Goal: Entertainment & Leisure: Browse casually

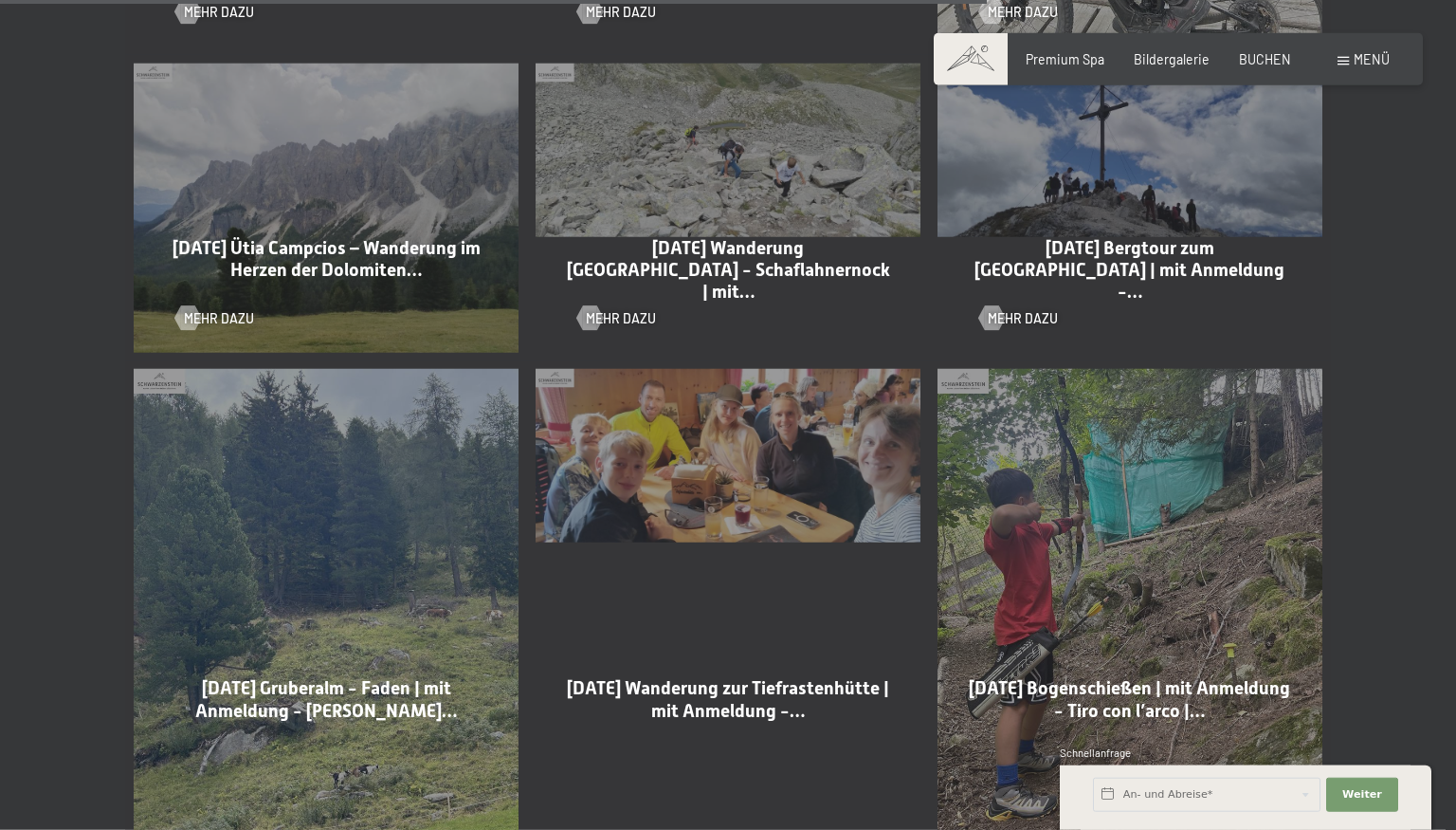
scroll to position [3204, 0]
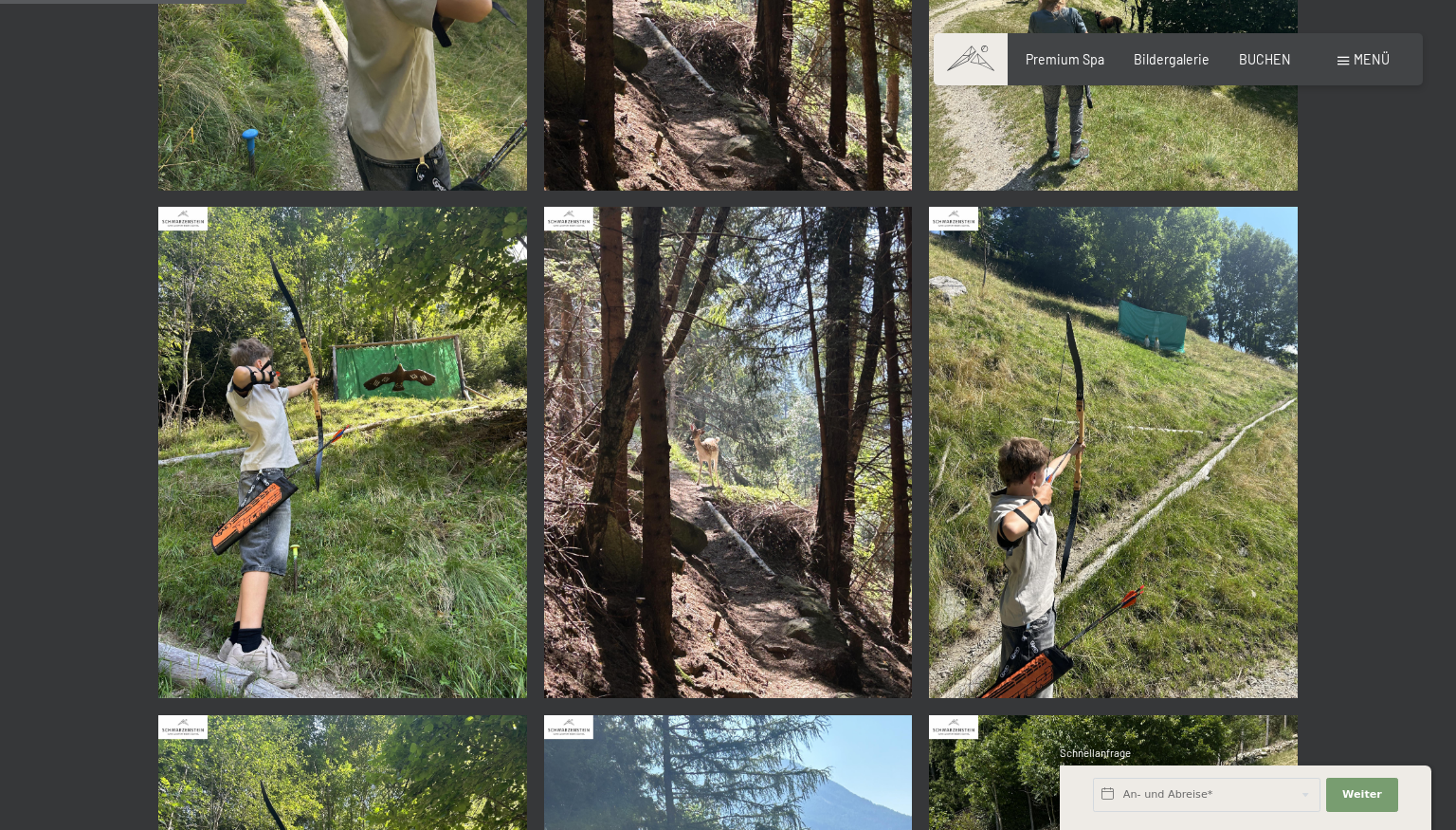
scroll to position [1100, 0]
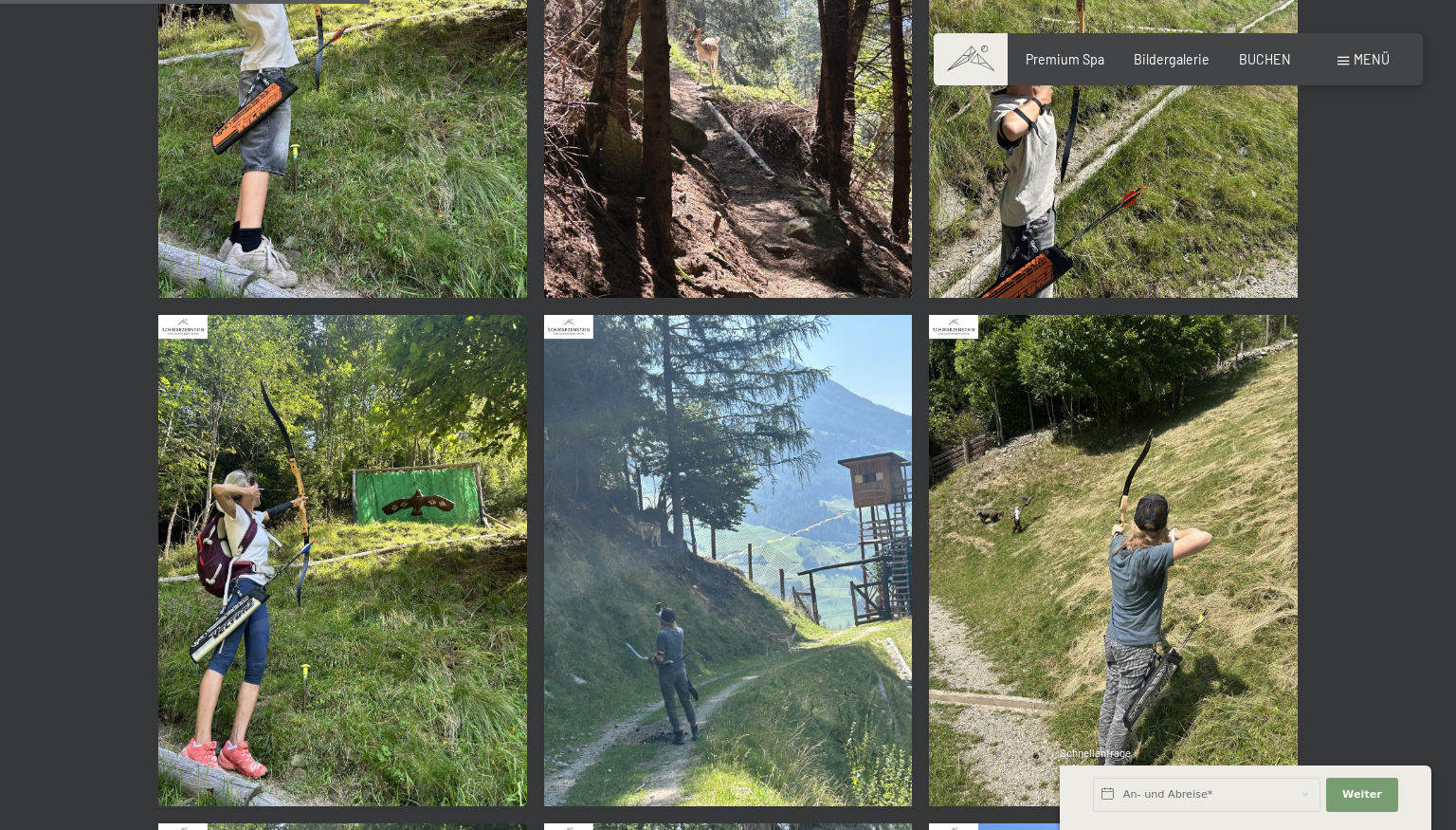
click at [393, 489] on img at bounding box center [343, 560] width 369 height 491
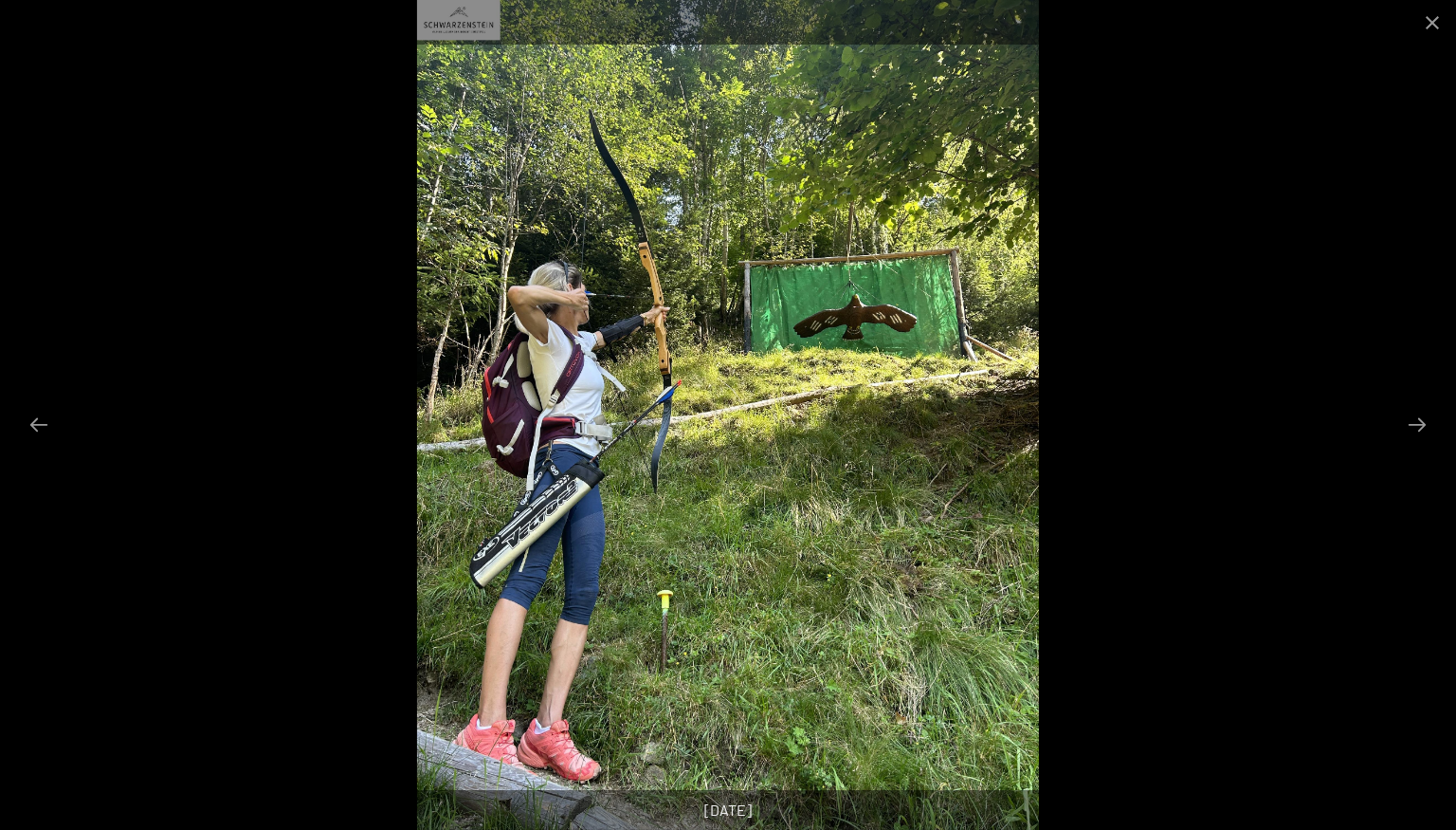
click at [1280, 366] on div at bounding box center [728, 415] width 1456 height 830
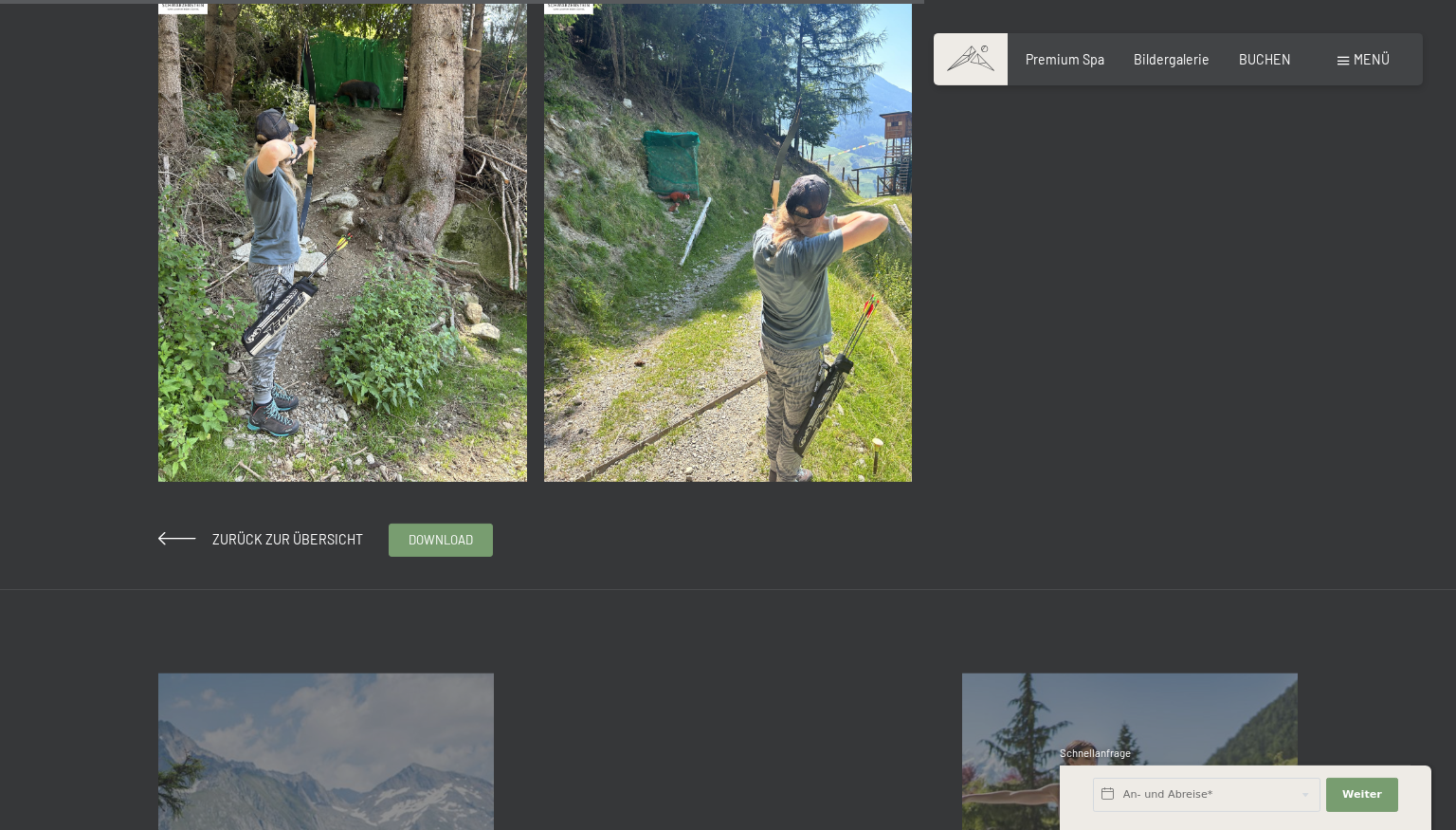
scroll to position [3505, 0]
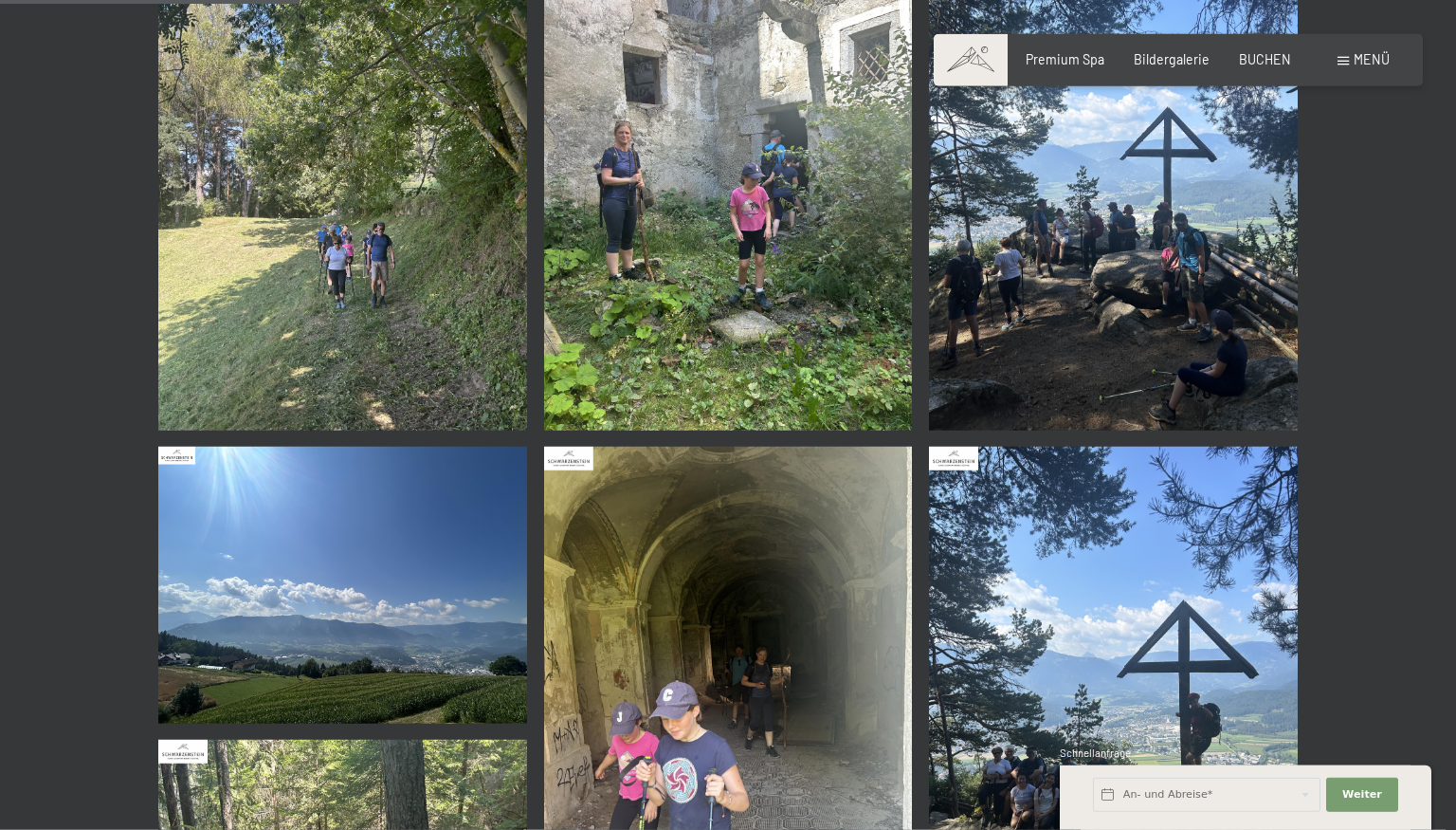
scroll to position [701, 0]
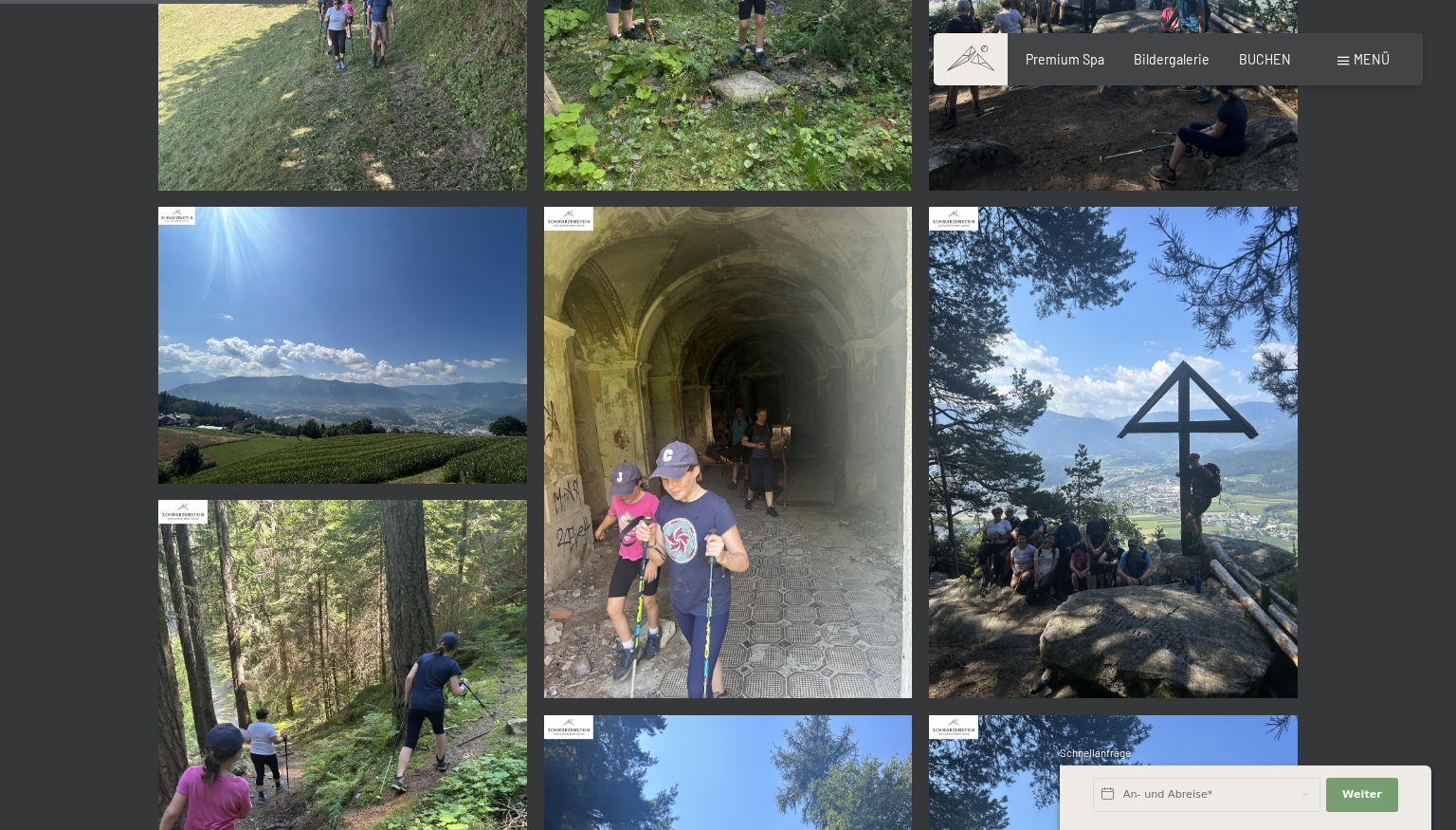
click at [716, 312] on img at bounding box center [728, 452] width 369 height 491
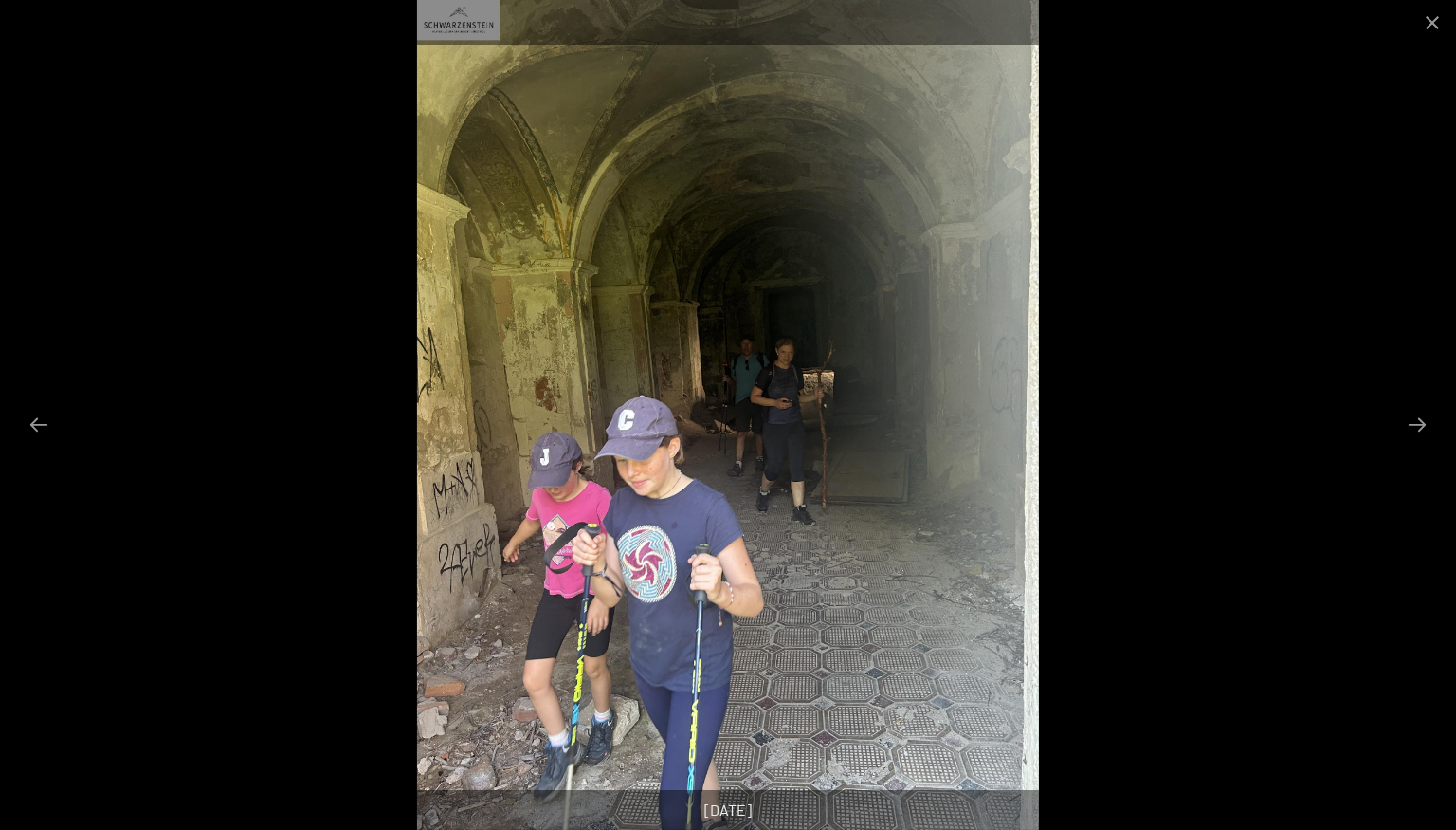
click at [1379, 268] on div at bounding box center [728, 415] width 1456 height 830
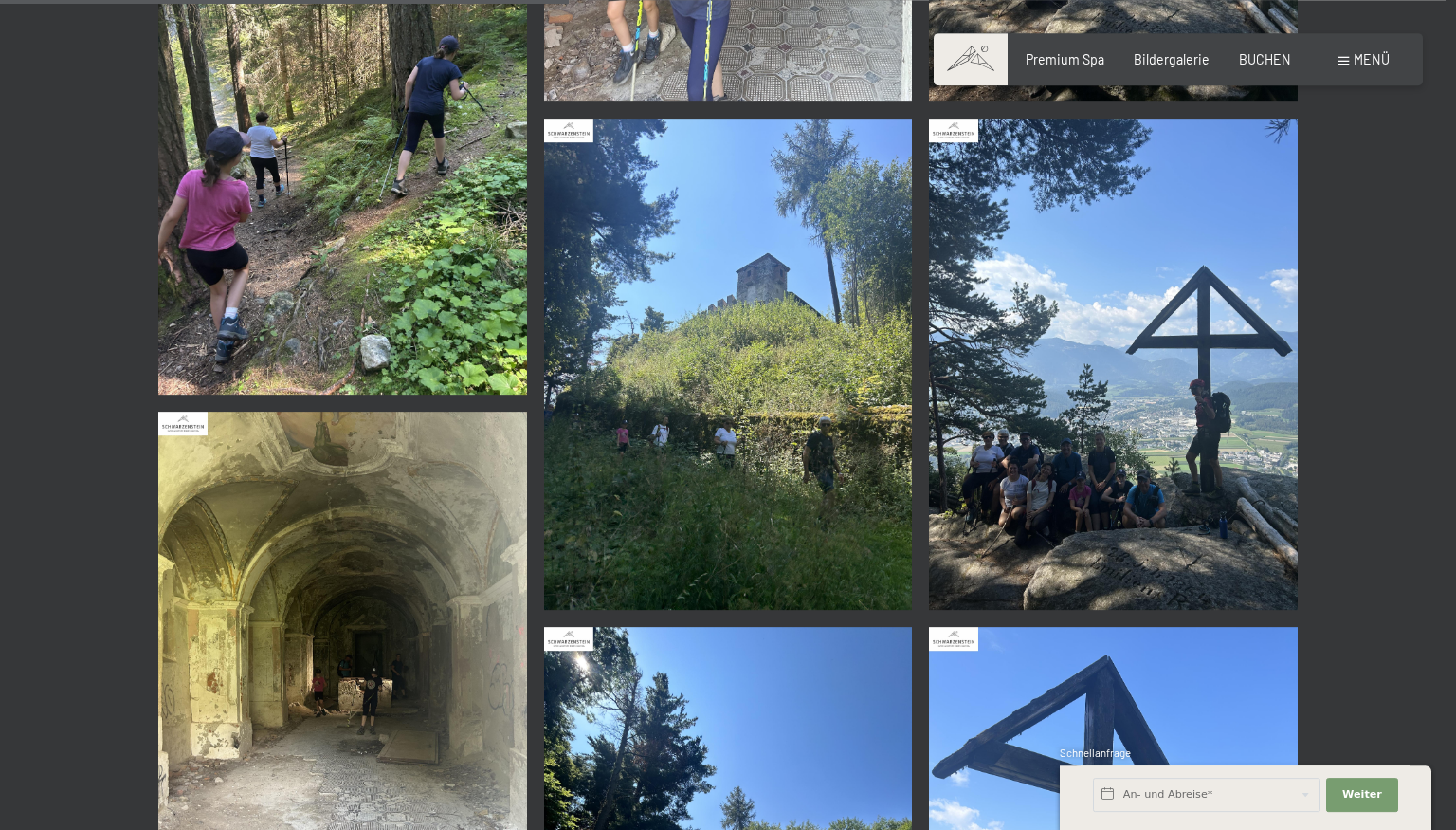
scroll to position [1401, 0]
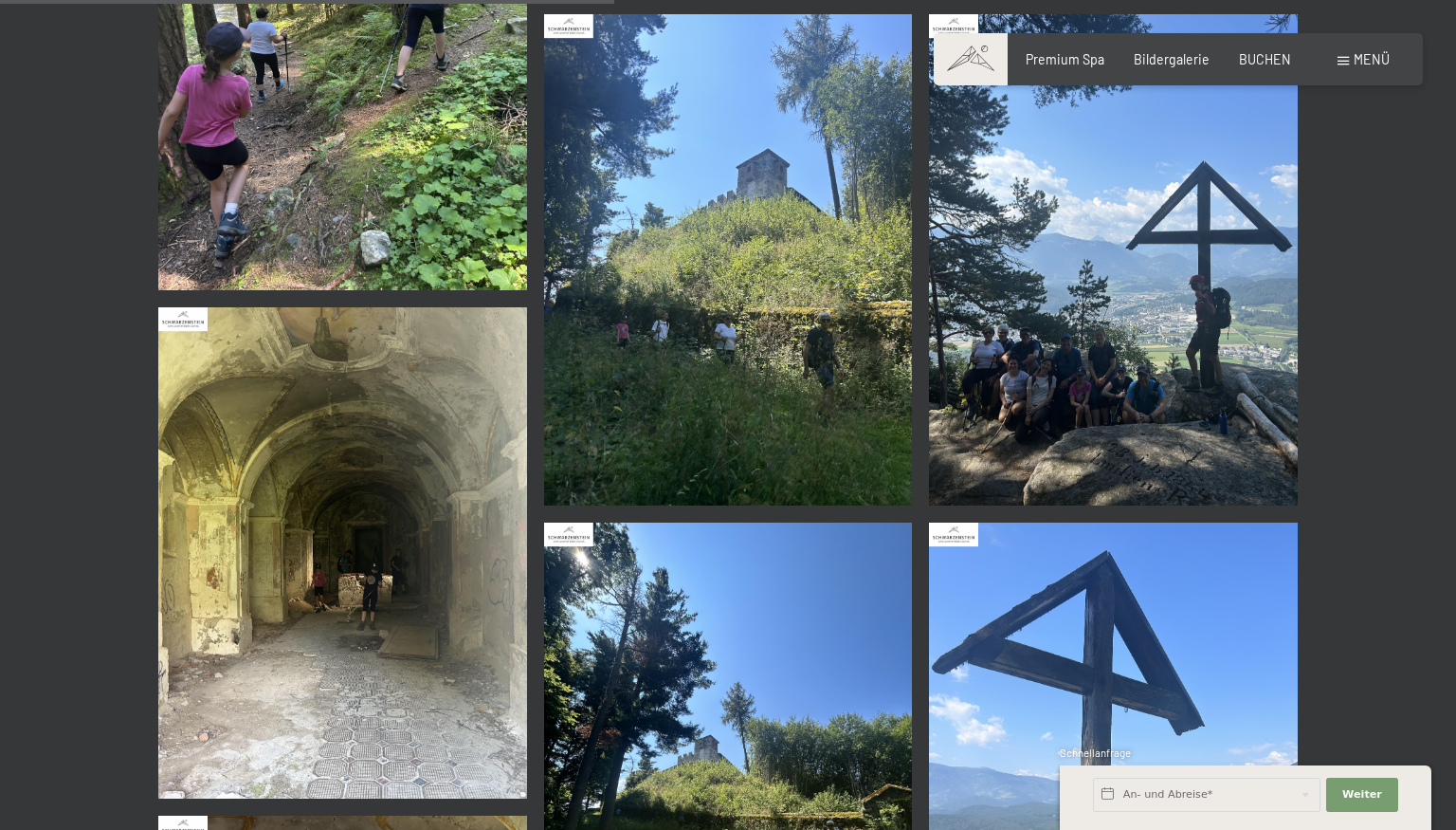
click at [764, 297] on img at bounding box center [728, 260] width 369 height 491
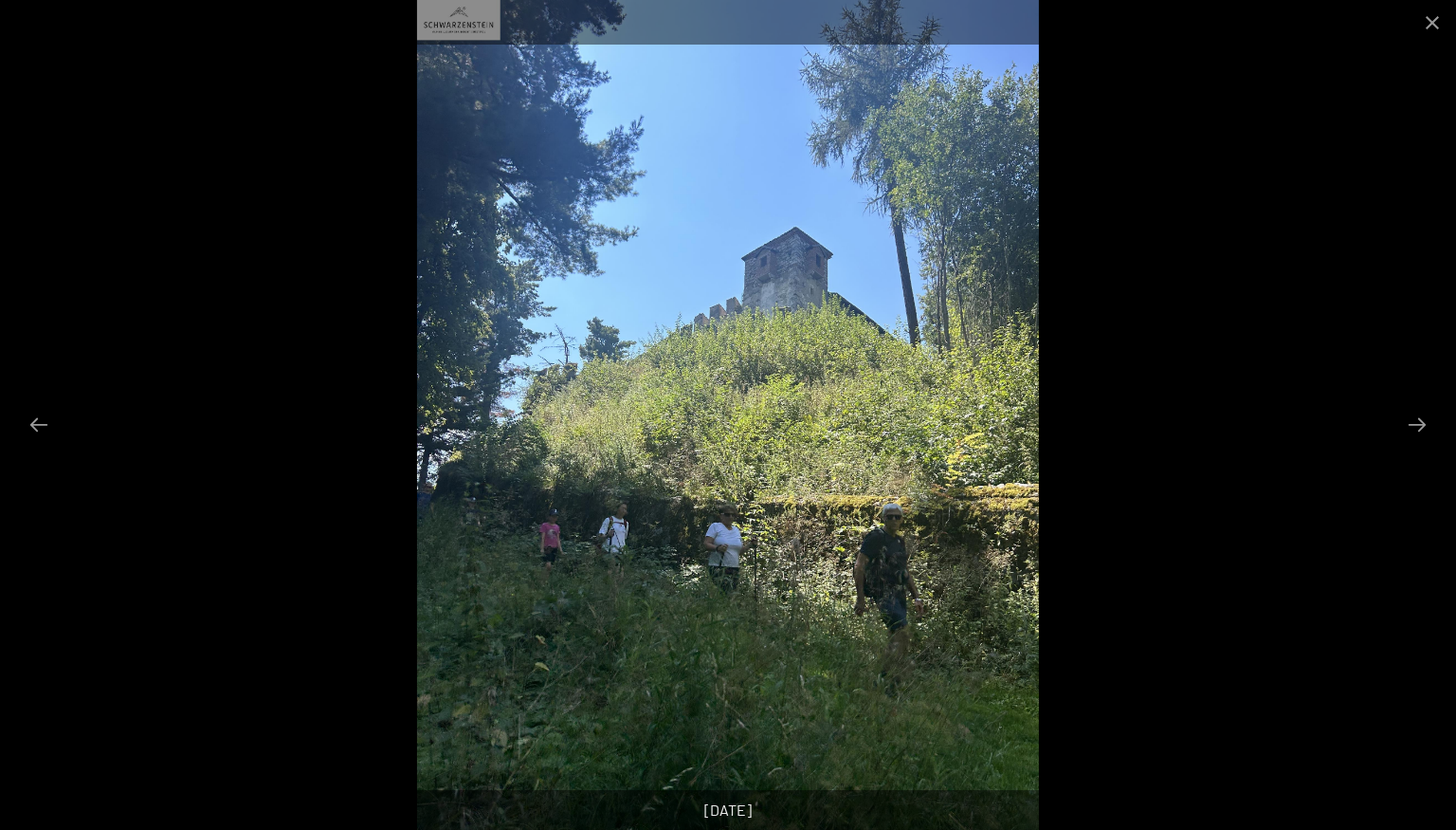
click at [1349, 275] on div at bounding box center [728, 415] width 1456 height 830
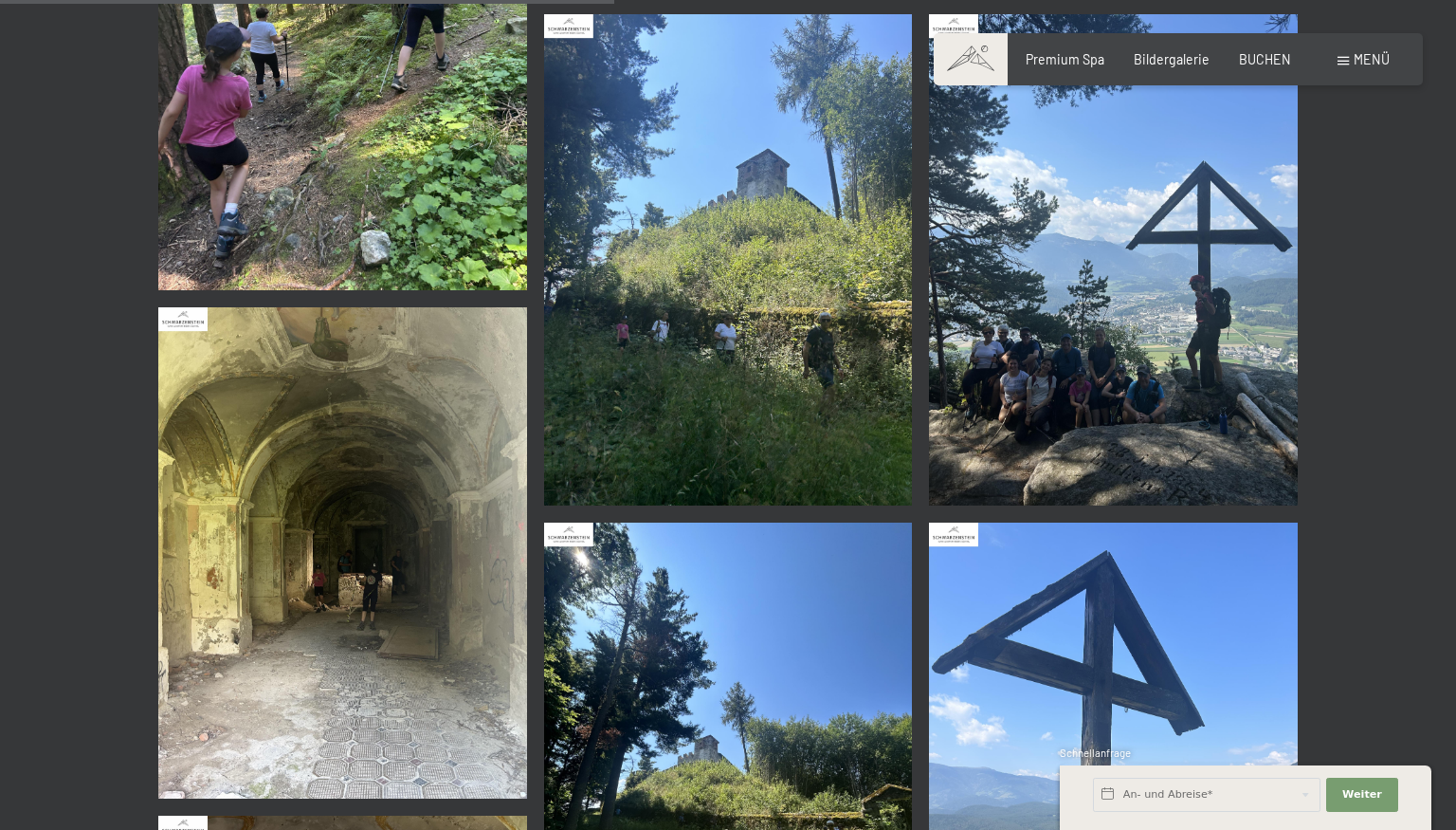
click at [415, 616] on img at bounding box center [343, 553] width 369 height 491
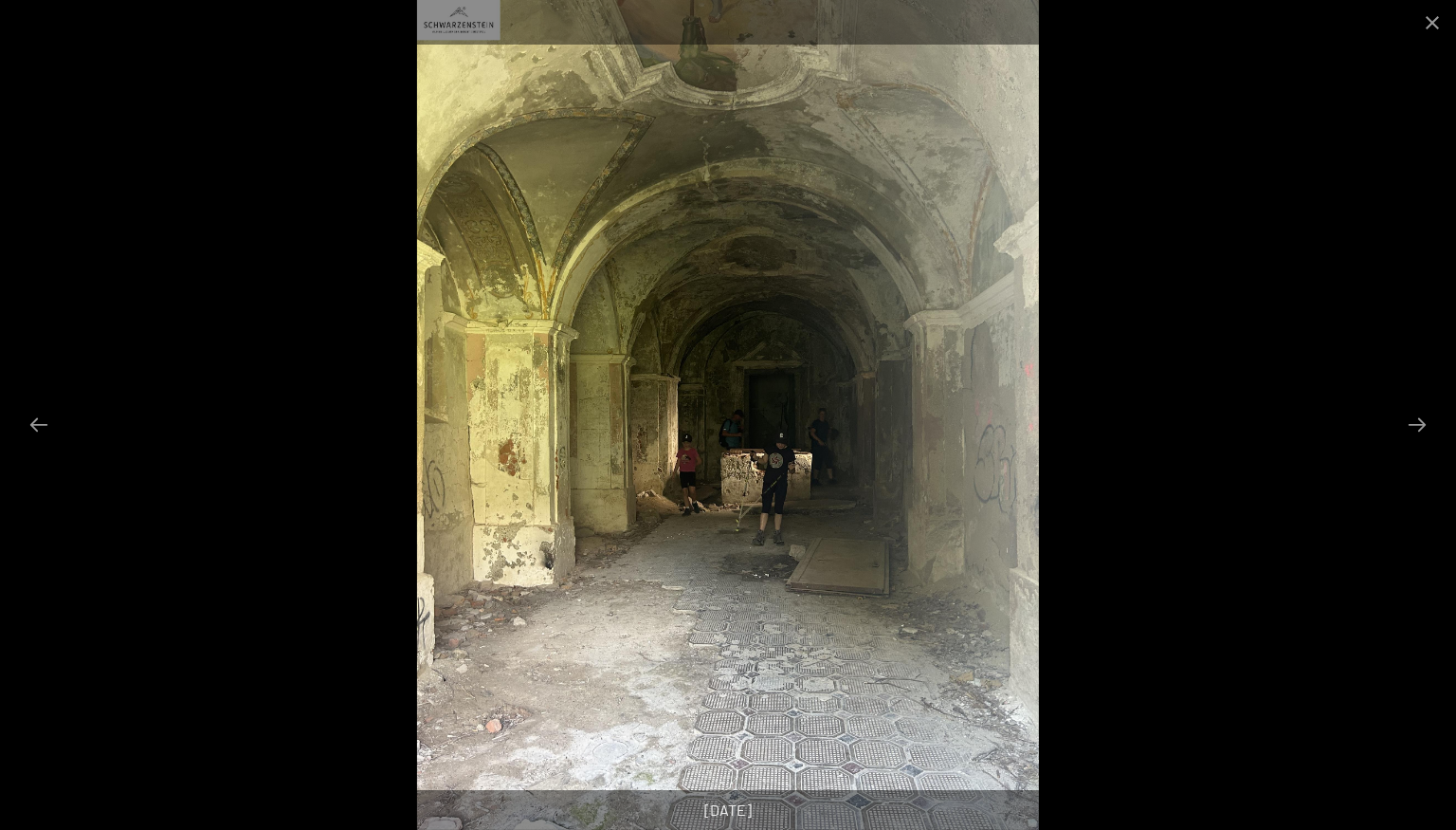
click at [1253, 379] on div at bounding box center [728, 415] width 1456 height 830
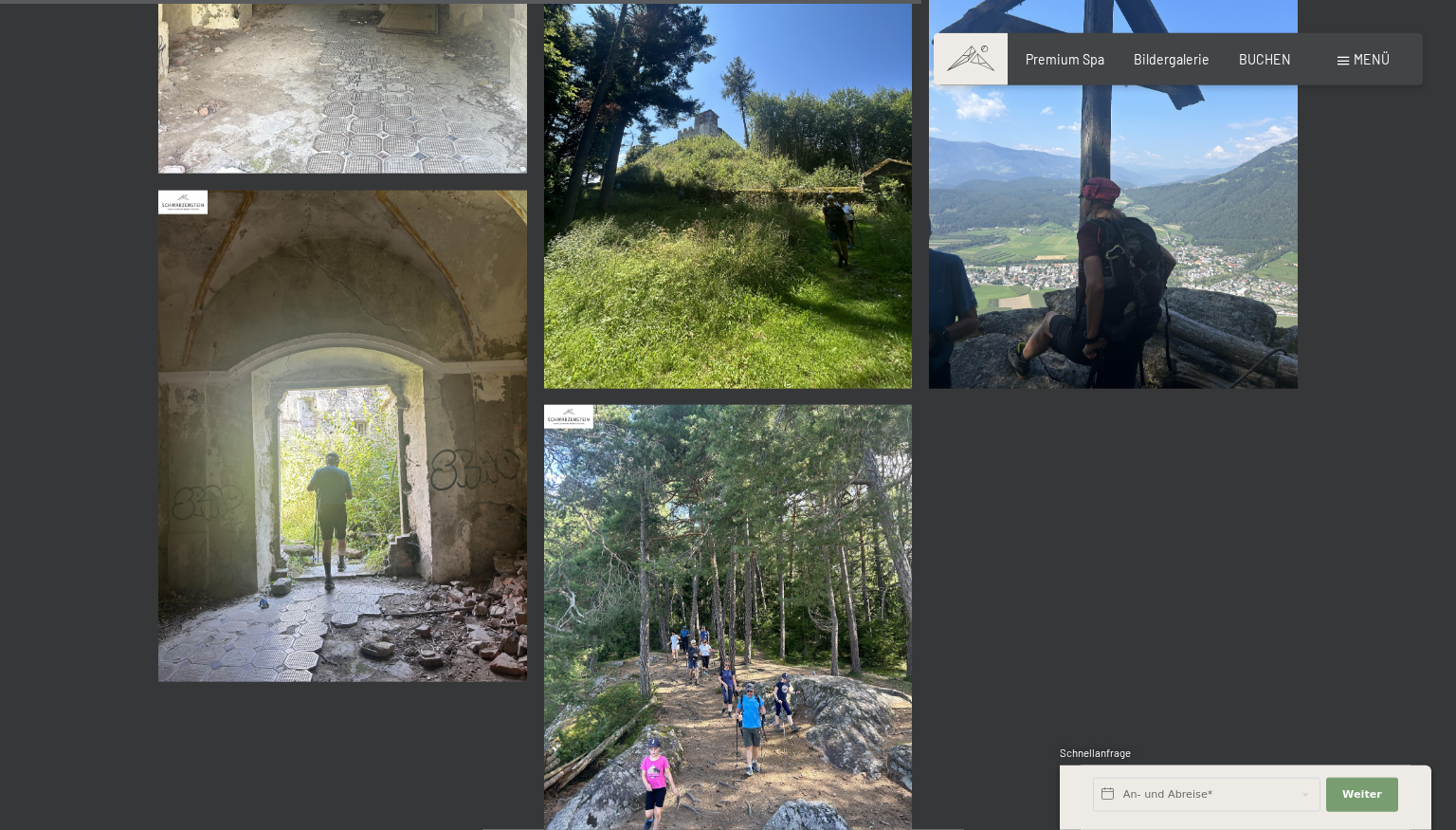
scroll to position [2102, 0]
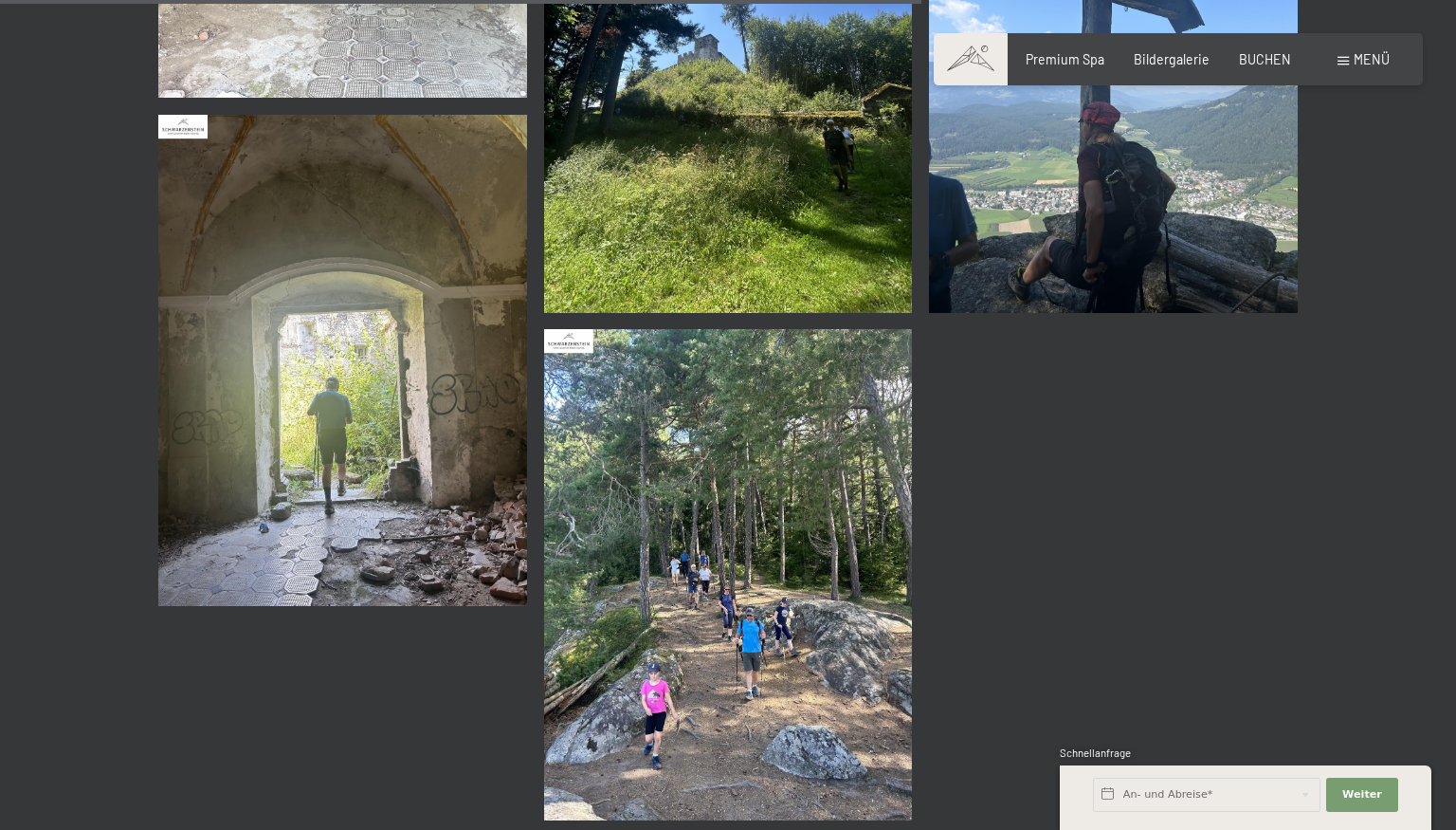
click at [671, 215] on img at bounding box center [728, 66] width 369 height 491
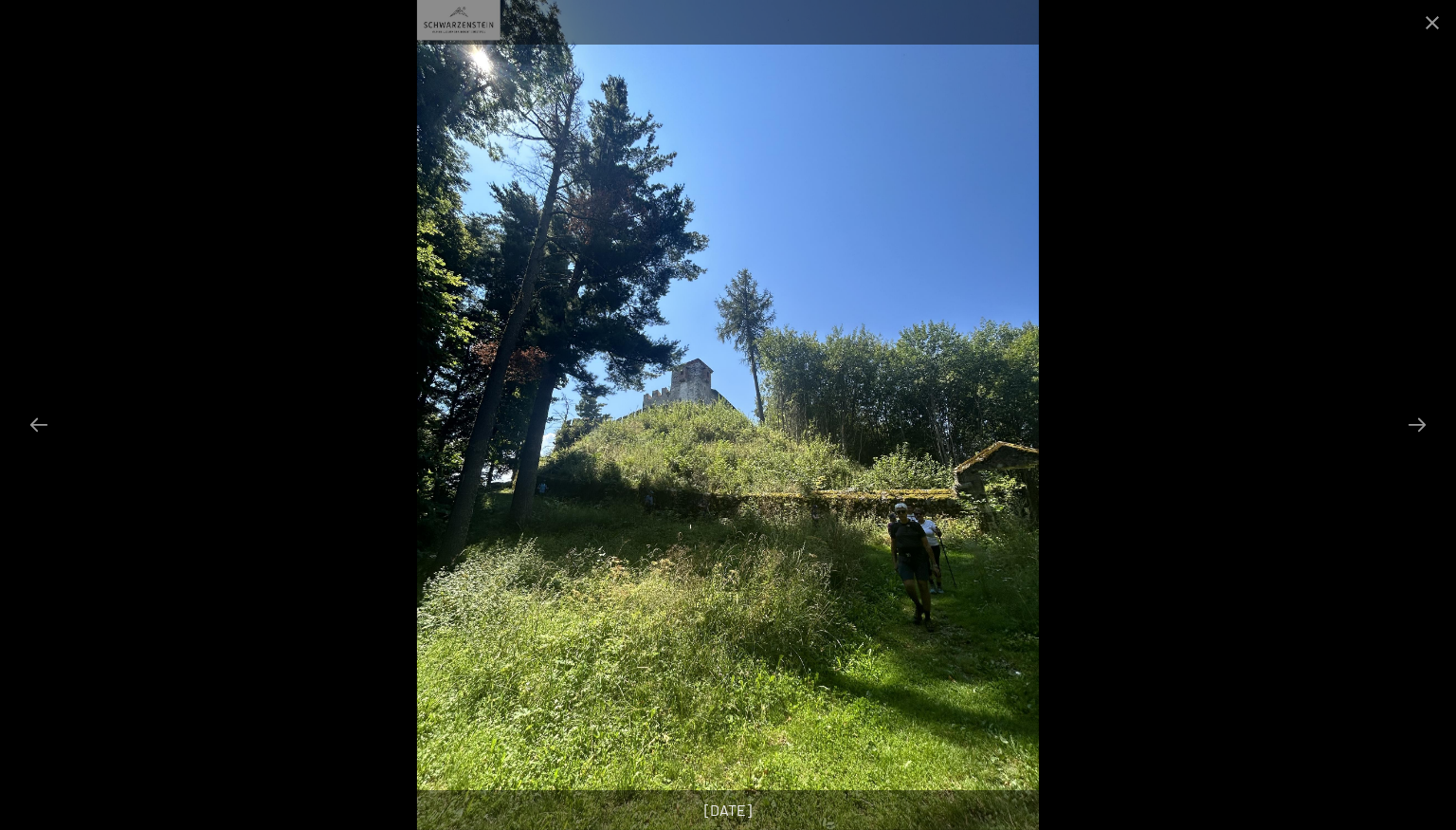
click at [1191, 483] on div at bounding box center [728, 415] width 1456 height 830
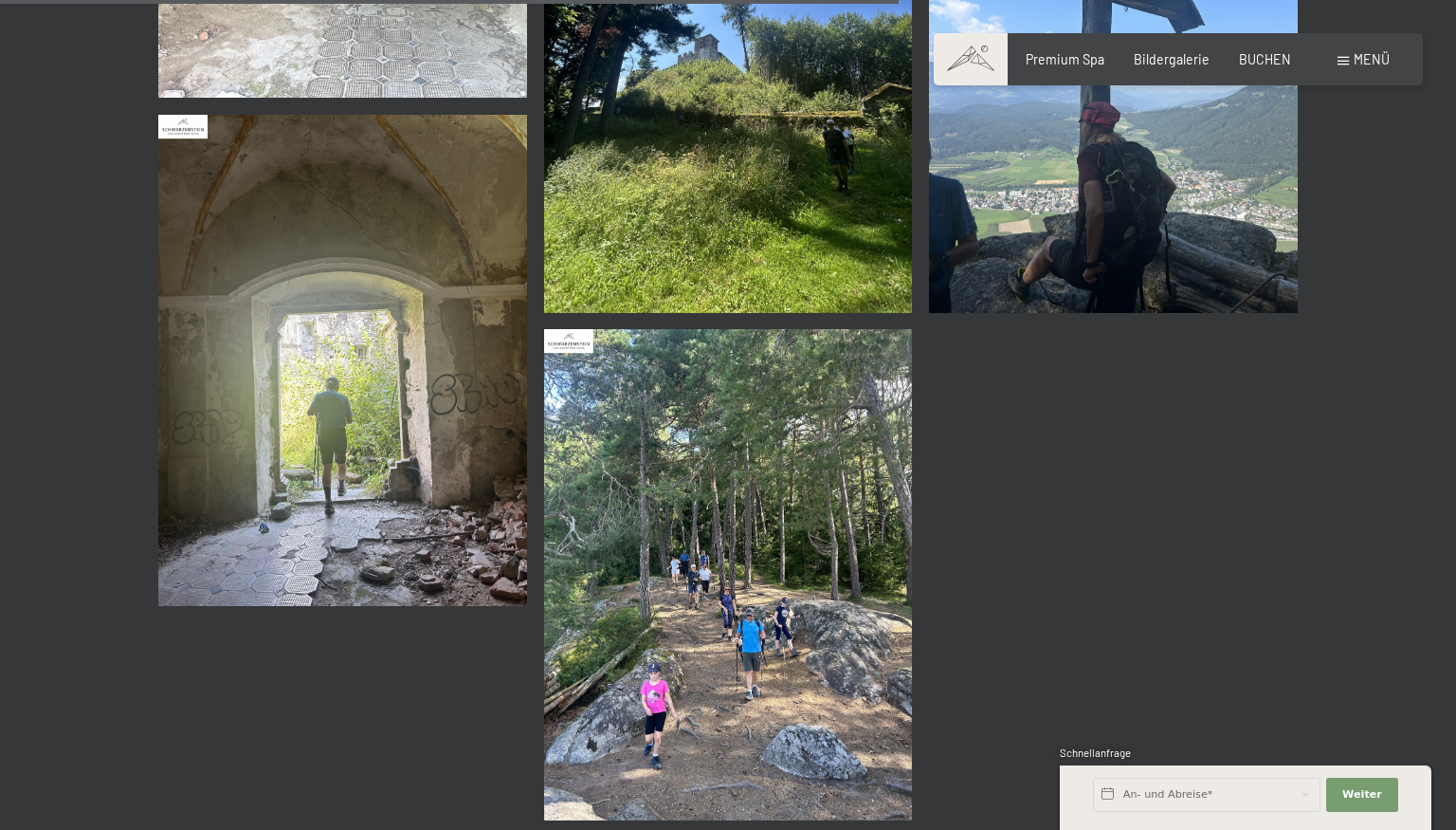
click at [460, 423] on img at bounding box center [343, 359] width 369 height 491
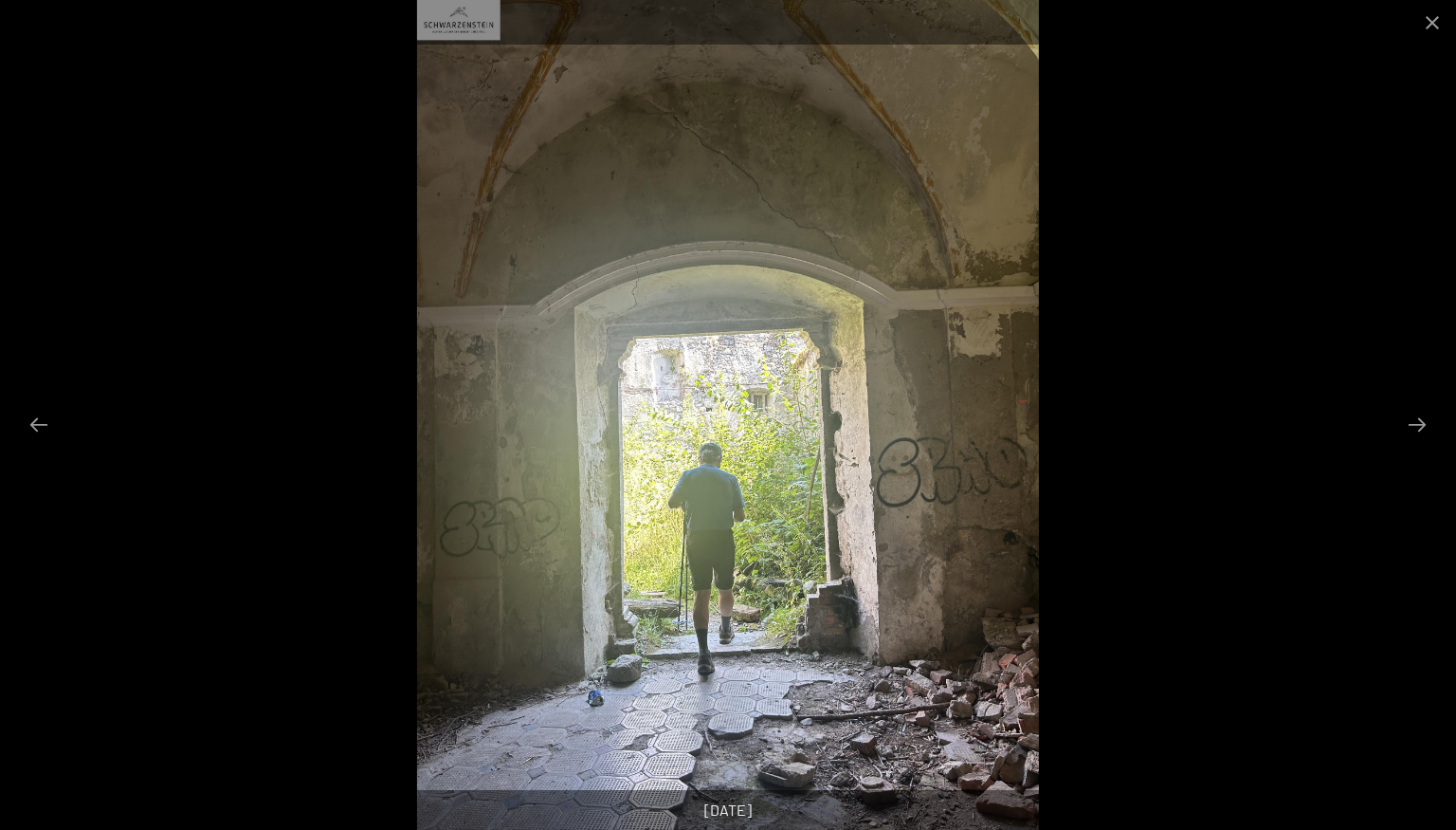
click at [1220, 462] on div at bounding box center [728, 415] width 1456 height 830
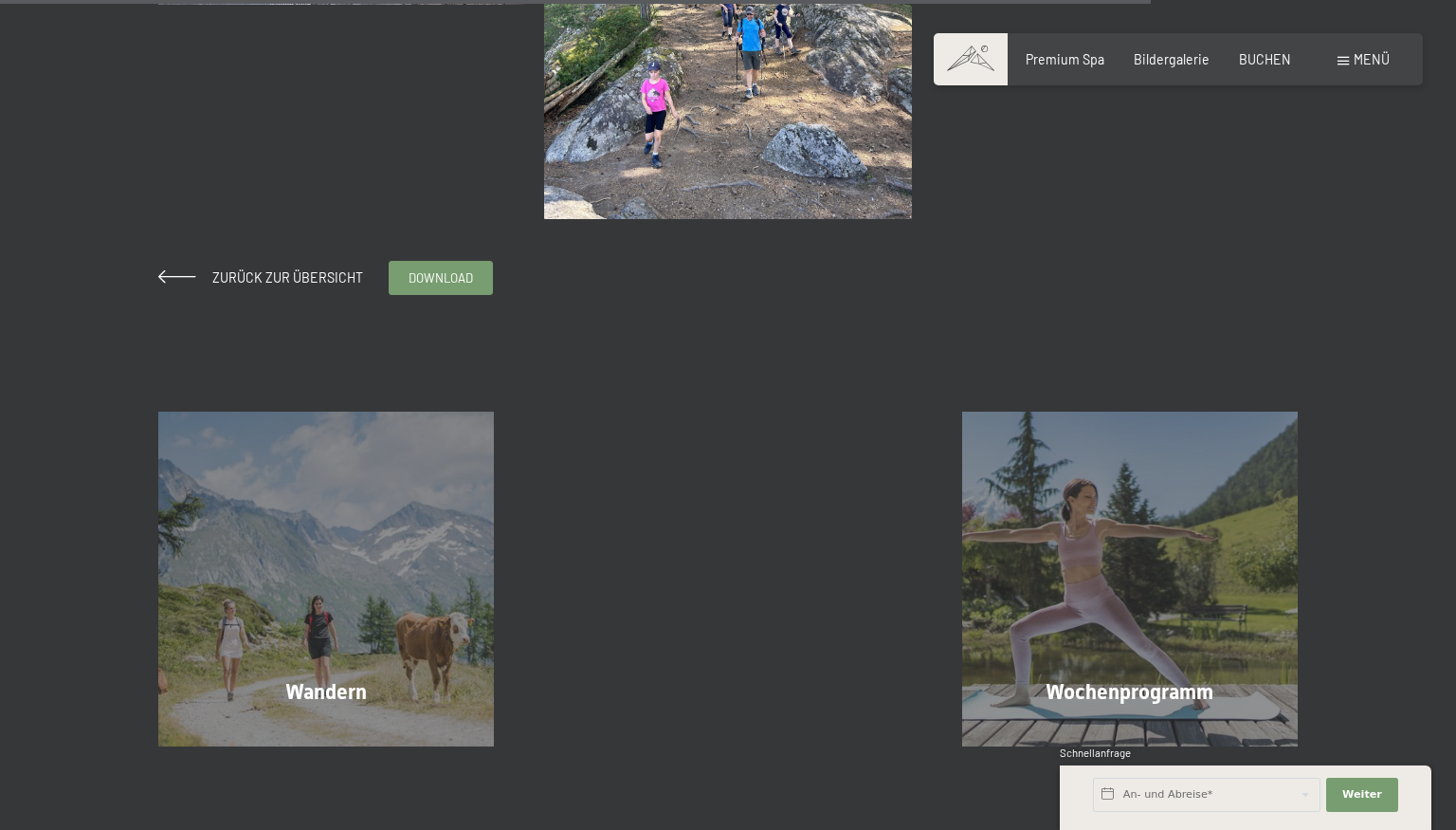
scroll to position [2403, 0]
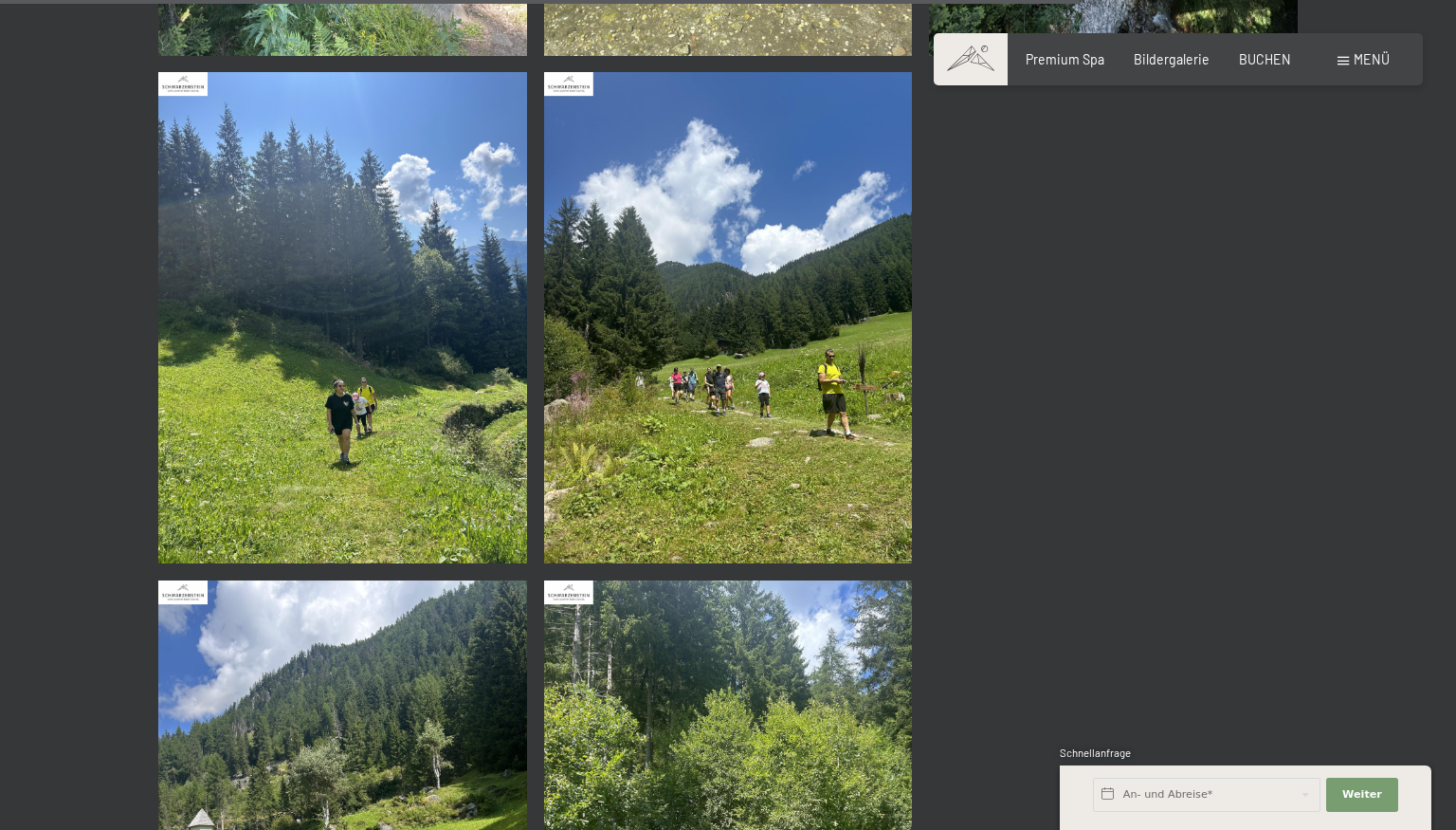
scroll to position [4805, 0]
